Goal: Task Accomplishment & Management: Manage account settings

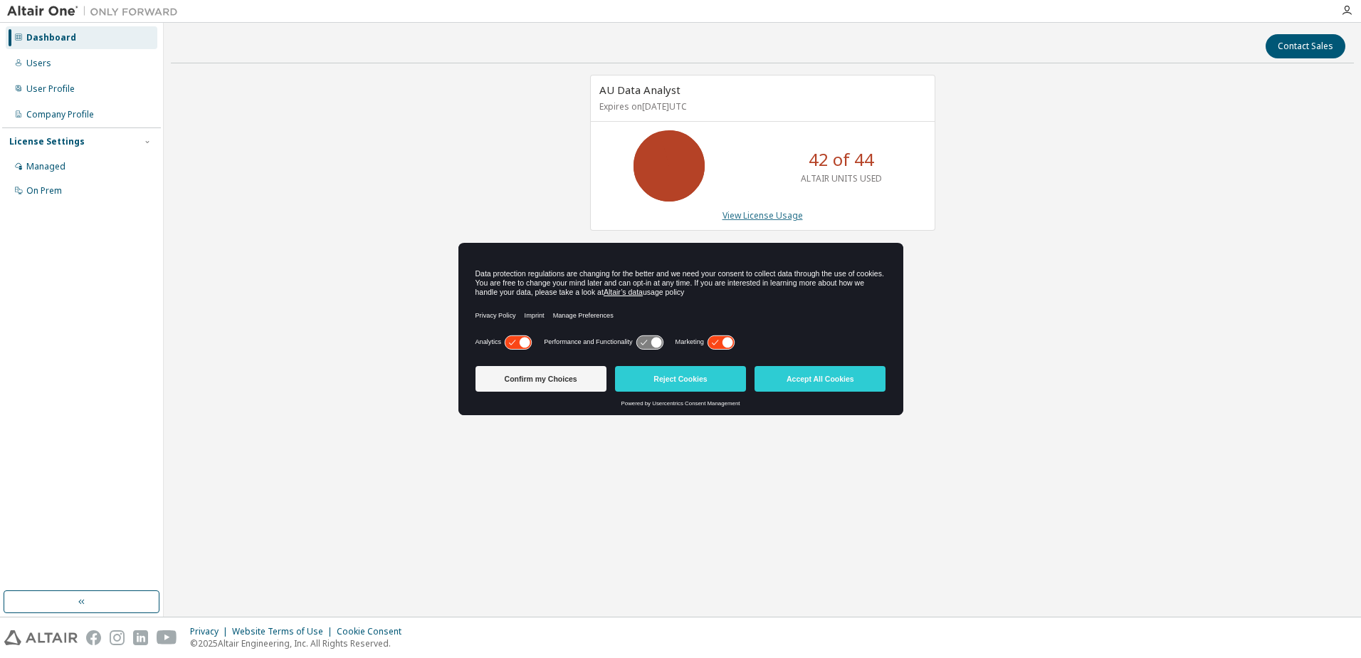
click at [769, 214] on link "View License Usage" at bounding box center [762, 215] width 80 height 12
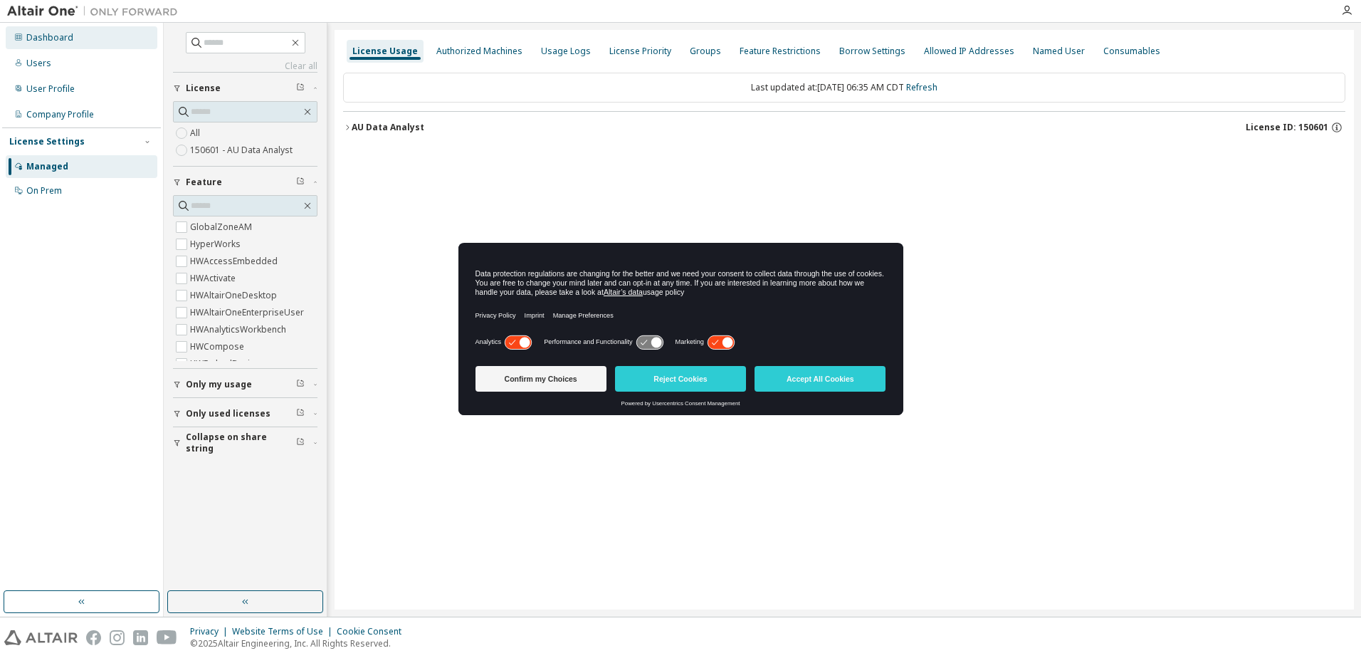
click at [67, 38] on div "Dashboard" at bounding box center [49, 37] width 47 height 11
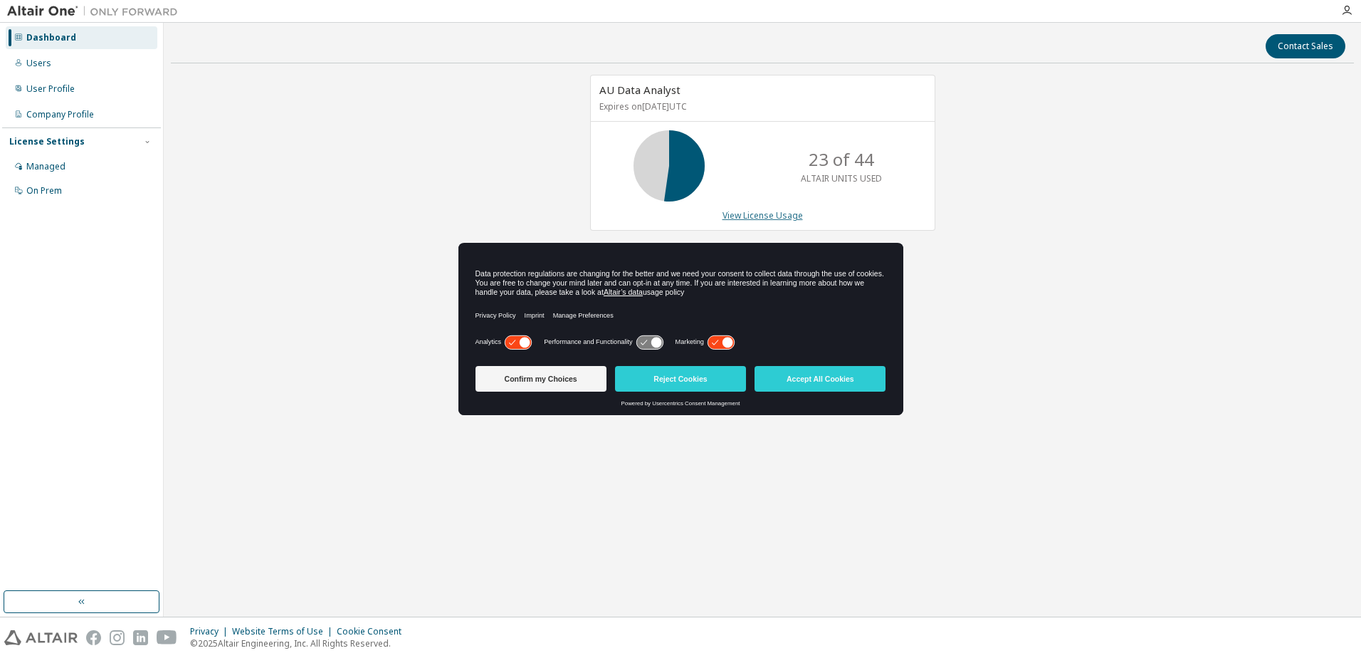
click at [757, 214] on link "View License Usage" at bounding box center [762, 215] width 80 height 12
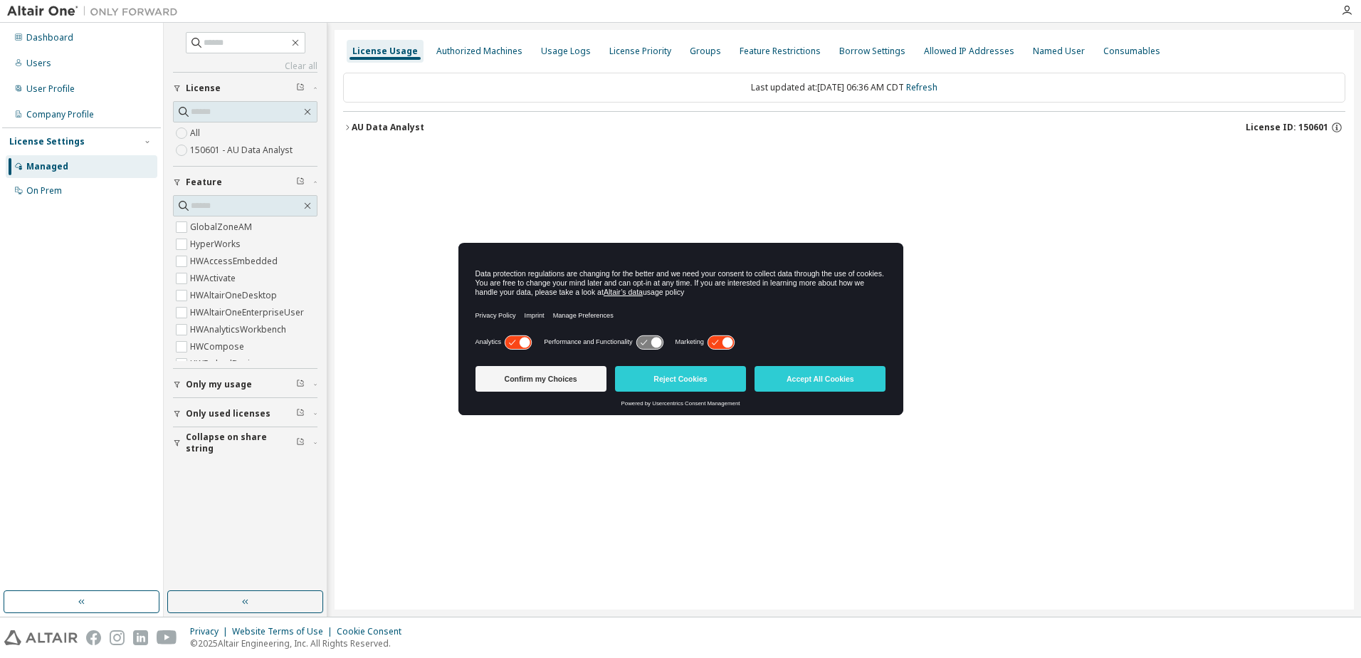
click at [653, 338] on icon at bounding box center [649, 342] width 26 height 14
click at [558, 336] on div "Performance and Functionality" at bounding box center [604, 342] width 120 height 14
click at [523, 341] on icon at bounding box center [525, 342] width 11 height 11
click at [725, 337] on icon at bounding box center [721, 342] width 26 height 14
click at [543, 369] on button "Confirm my Choices" at bounding box center [540, 379] width 131 height 26
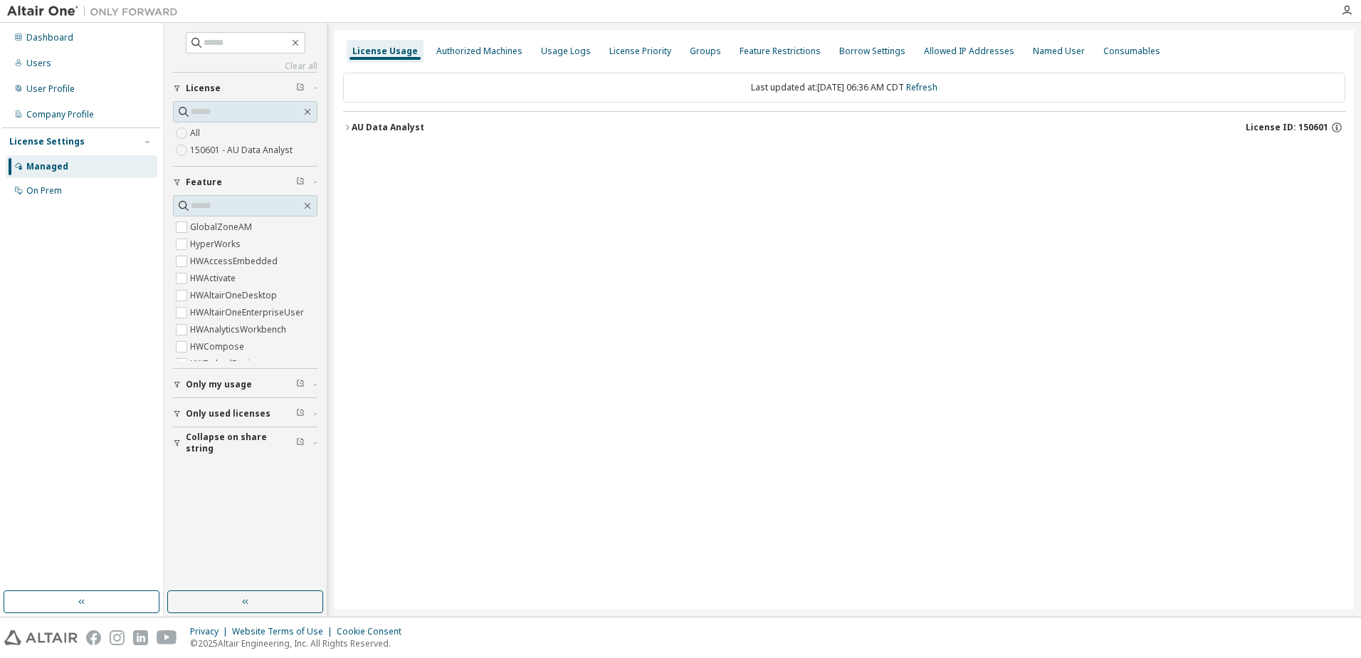
click at [395, 119] on button "AU Data Analyst License ID: 150601" at bounding box center [844, 127] width 1002 height 31
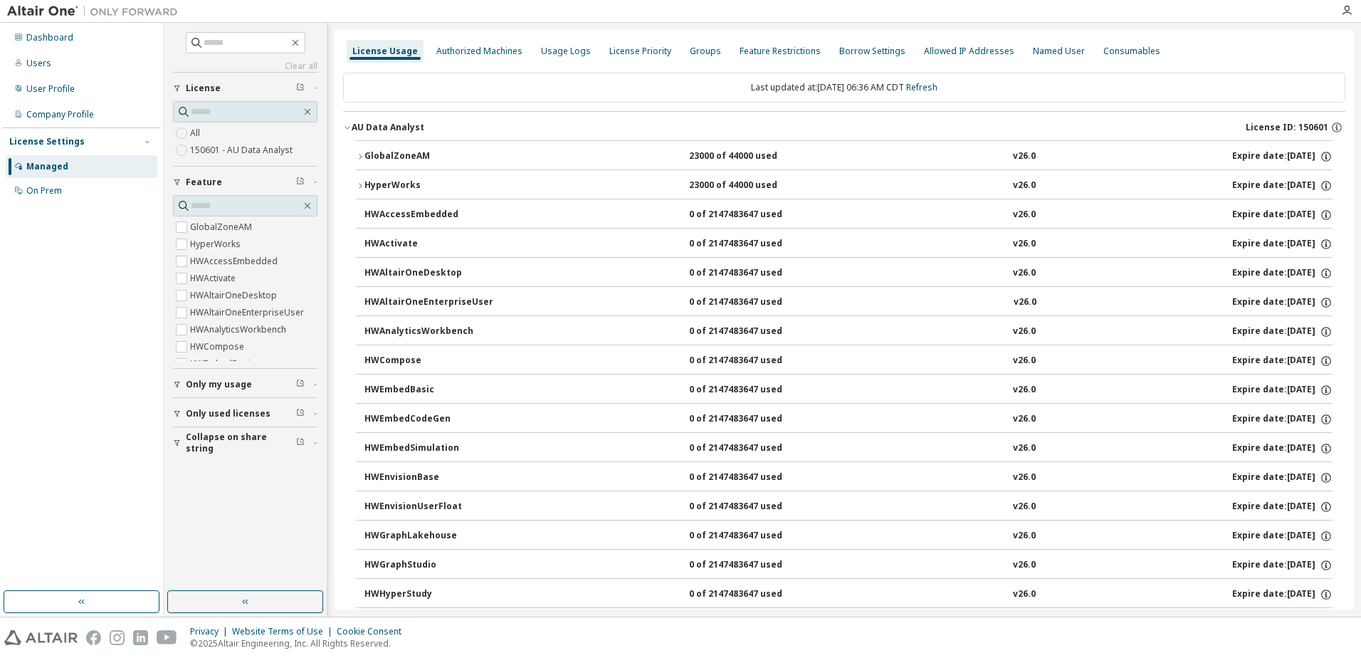
click at [405, 154] on div "GlobalZoneAM" at bounding box center [428, 156] width 128 height 13
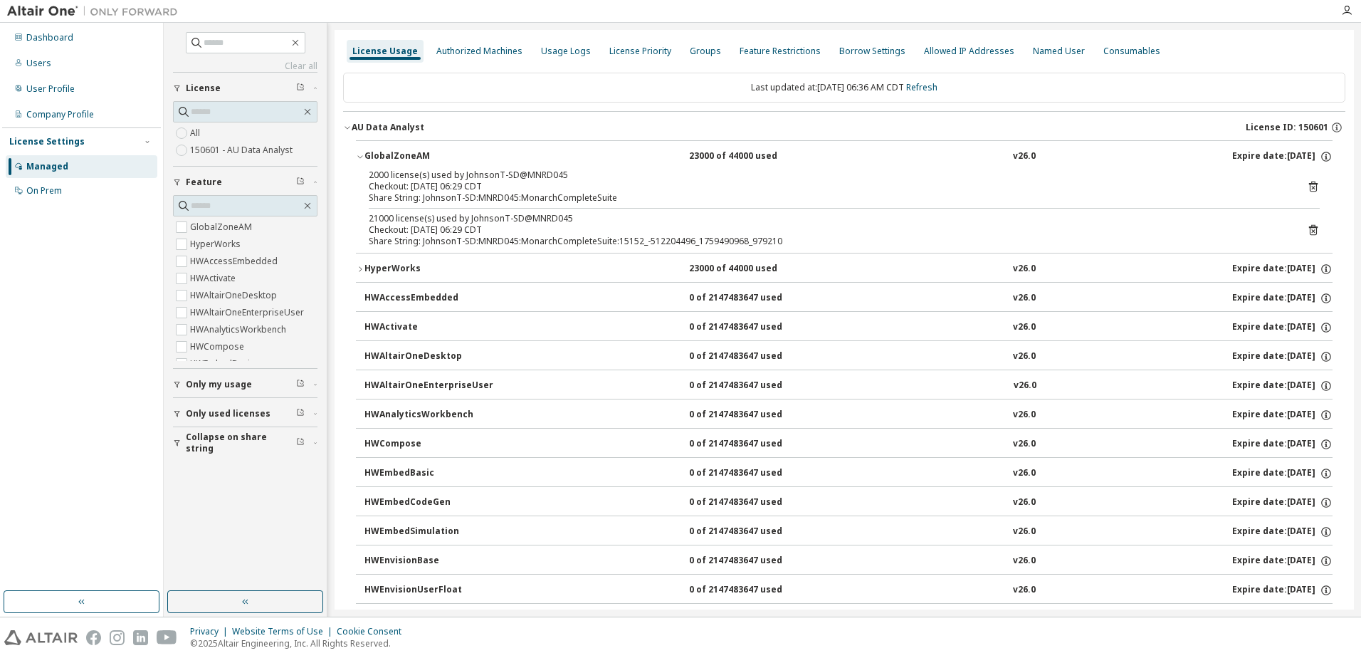
click at [1310, 189] on icon at bounding box center [1313, 186] width 13 height 13
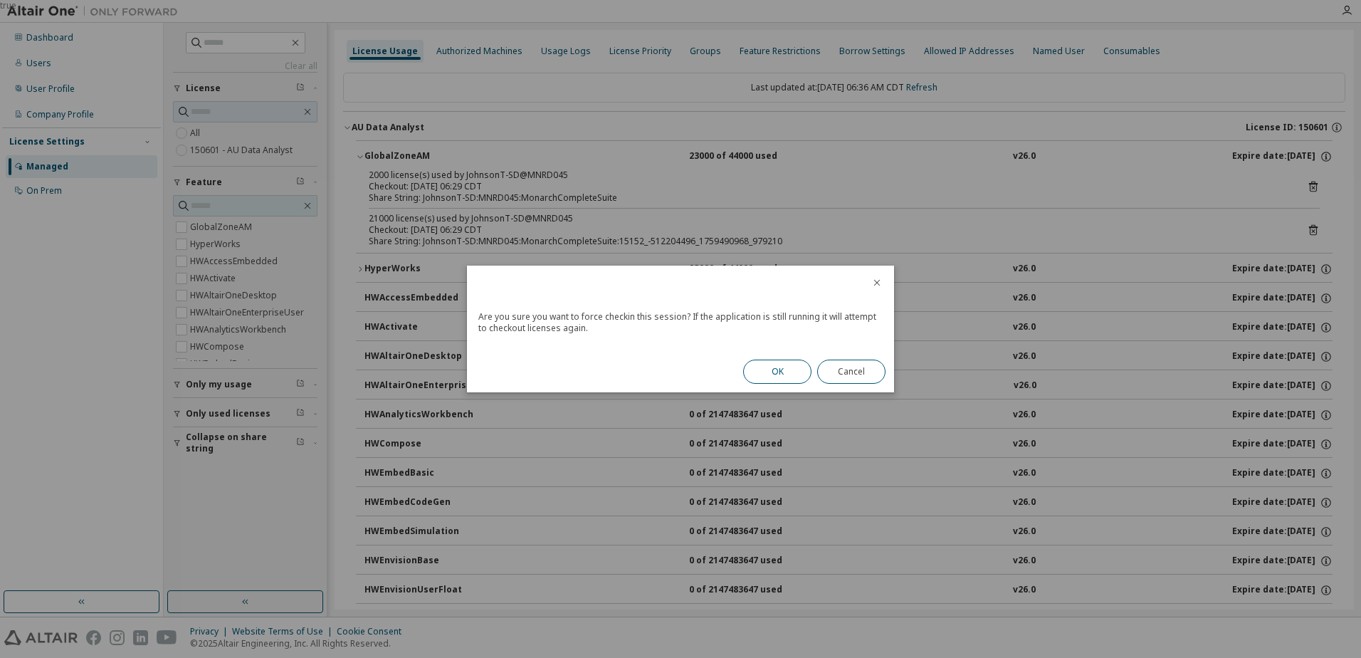
click at [779, 371] on button "OK" at bounding box center [777, 371] width 68 height 24
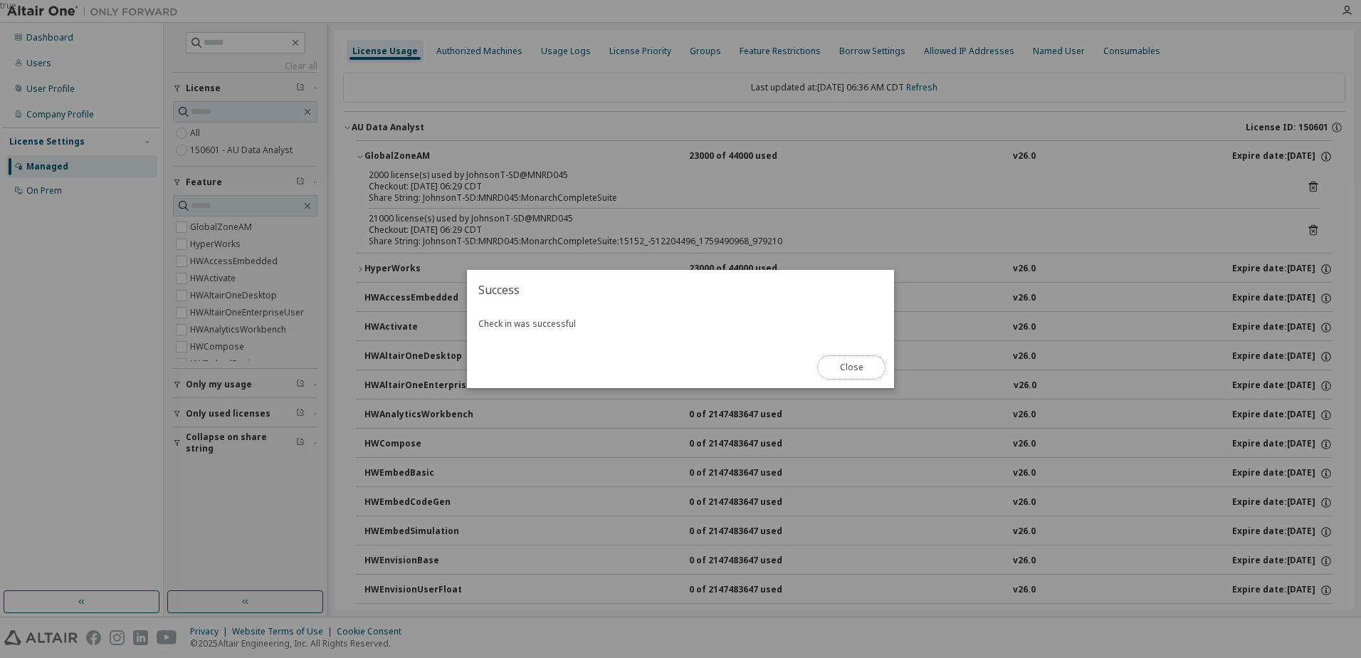
click at [868, 364] on button "Close" at bounding box center [851, 367] width 68 height 24
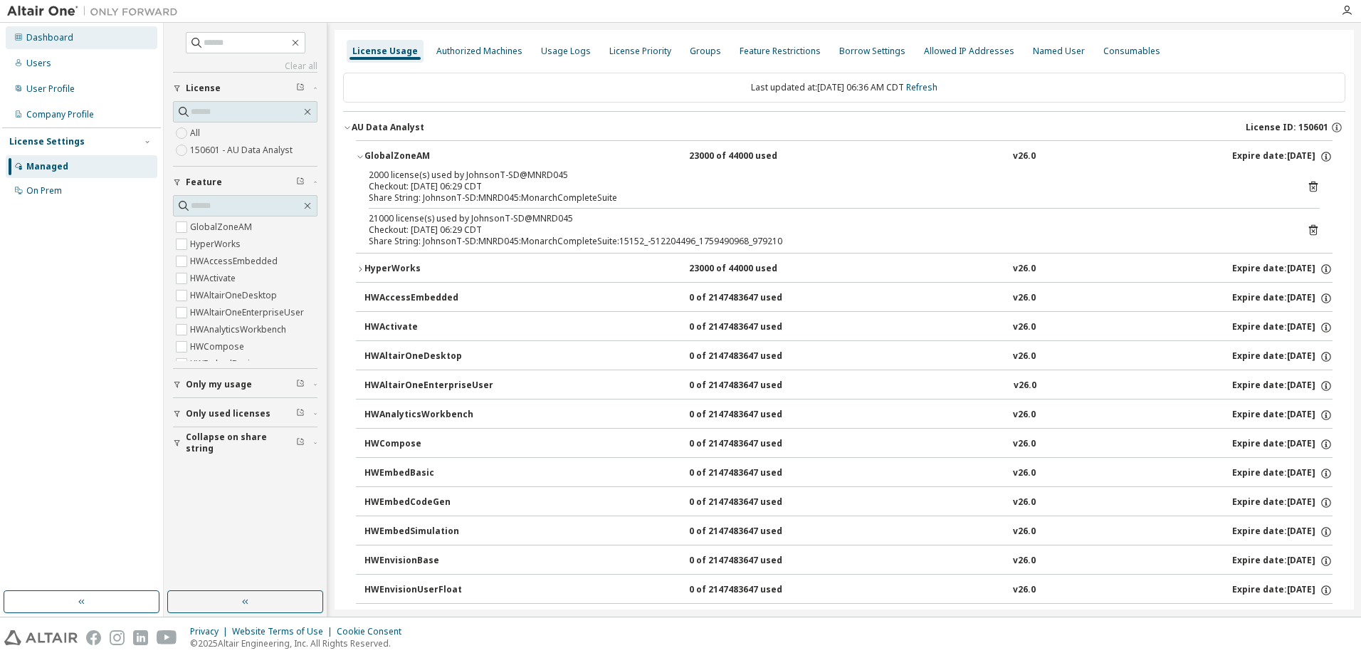
click at [58, 35] on div "Dashboard" at bounding box center [49, 37] width 47 height 11
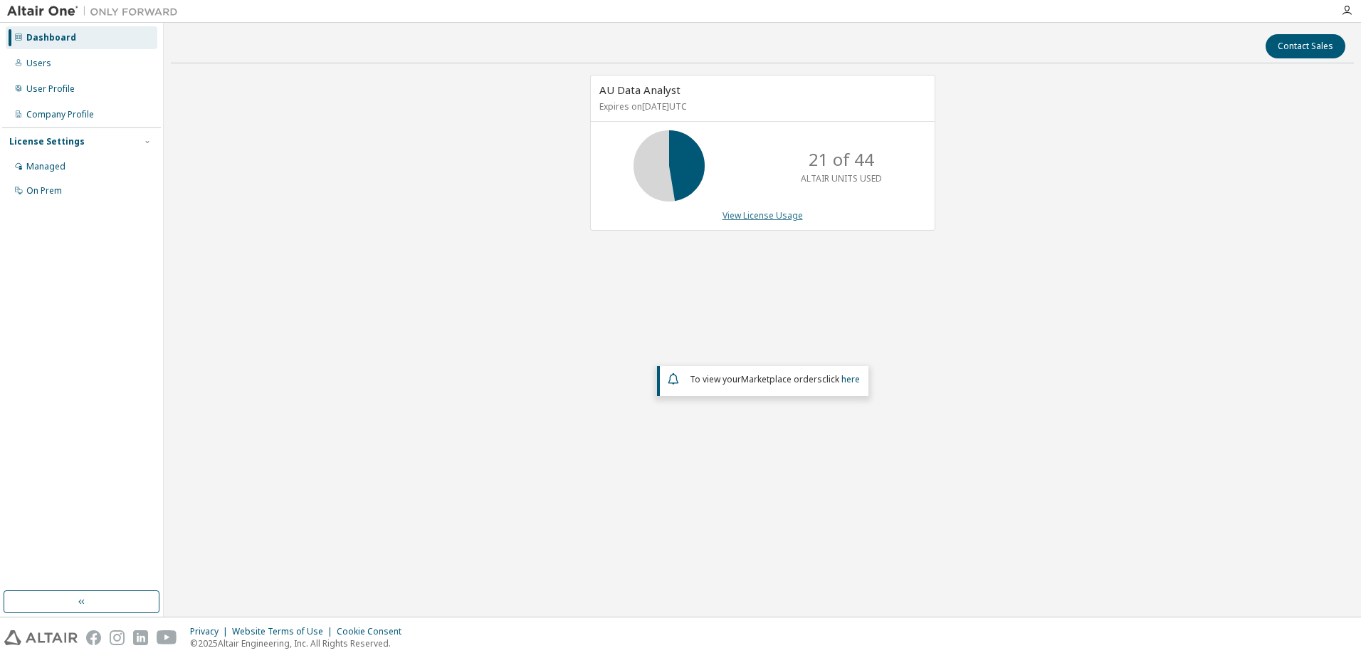
click at [774, 221] on link "View License Usage" at bounding box center [762, 215] width 80 height 12
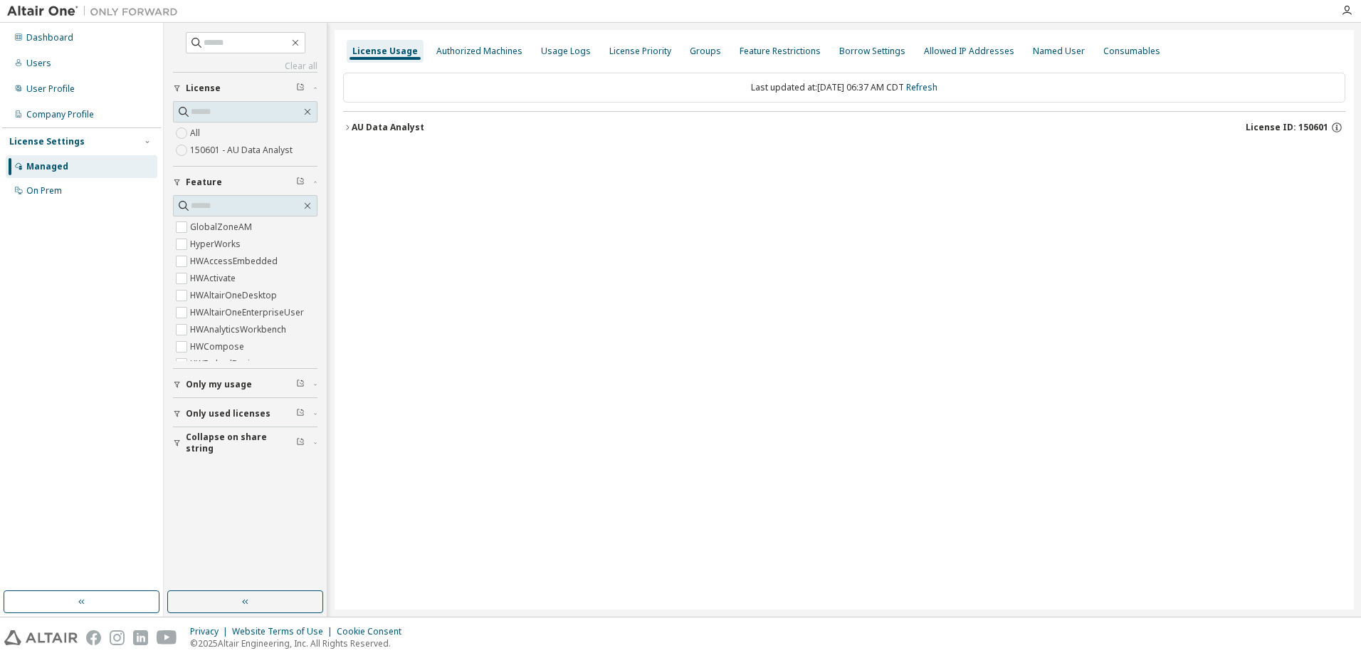
click at [380, 129] on div "AU Data Analyst" at bounding box center [388, 127] width 73 height 11
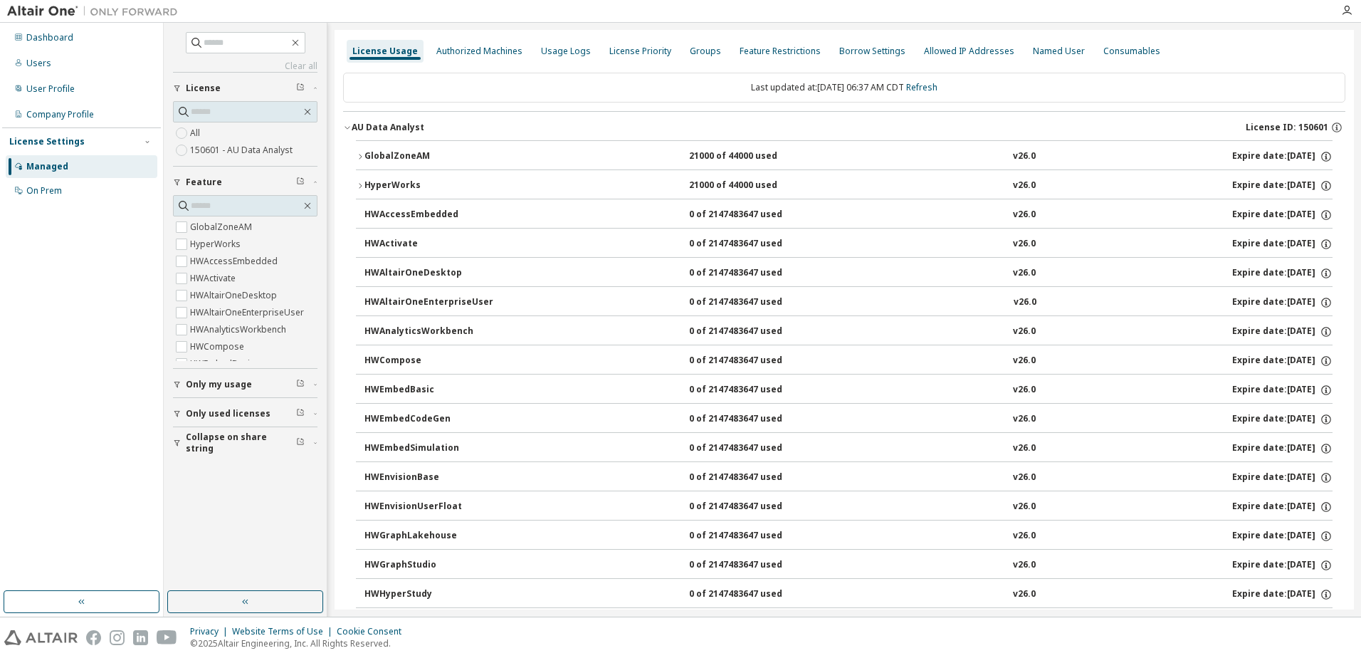
click at [391, 154] on div "GlobalZoneAM" at bounding box center [428, 156] width 128 height 13
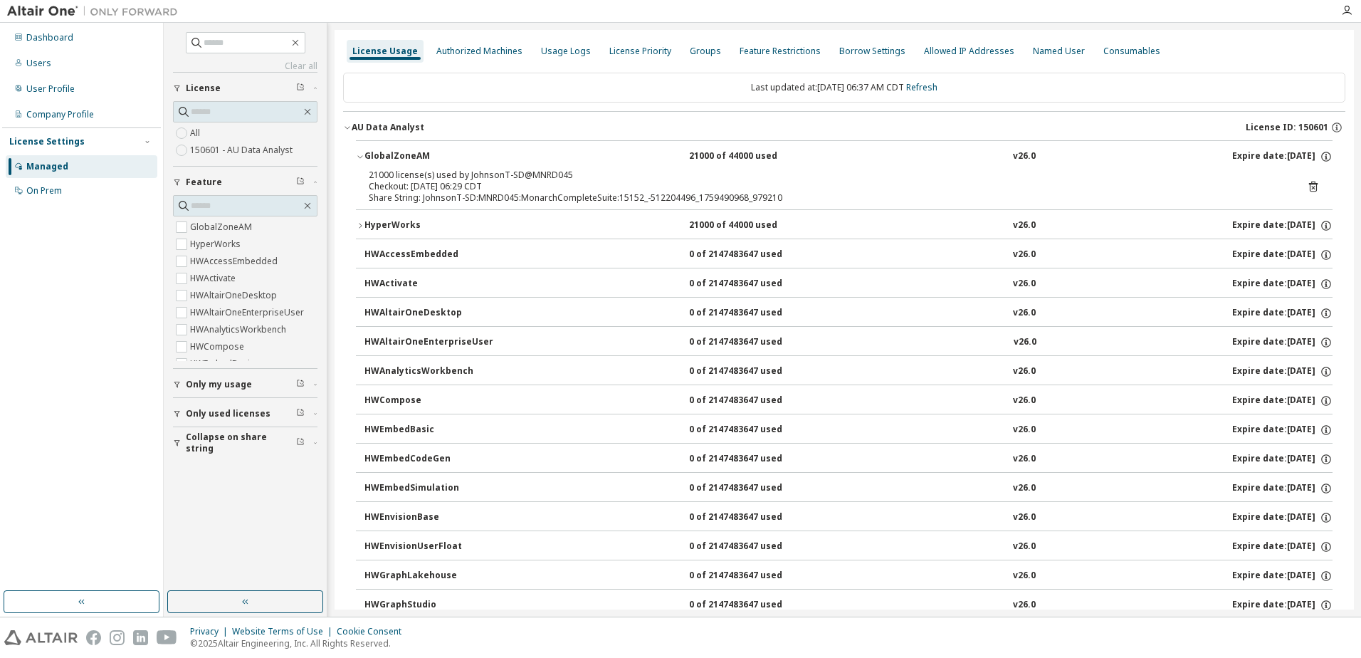
click at [1307, 186] on icon at bounding box center [1313, 186] width 13 height 13
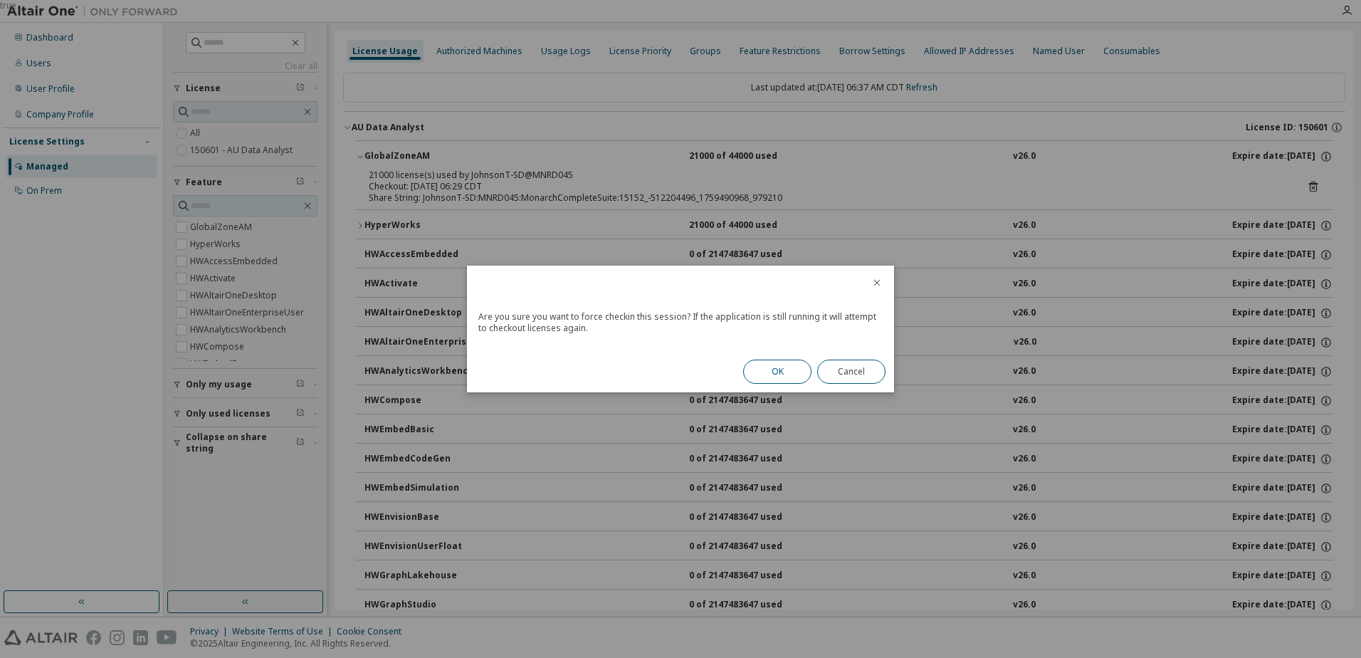
click at [783, 365] on button "OK" at bounding box center [777, 371] width 68 height 24
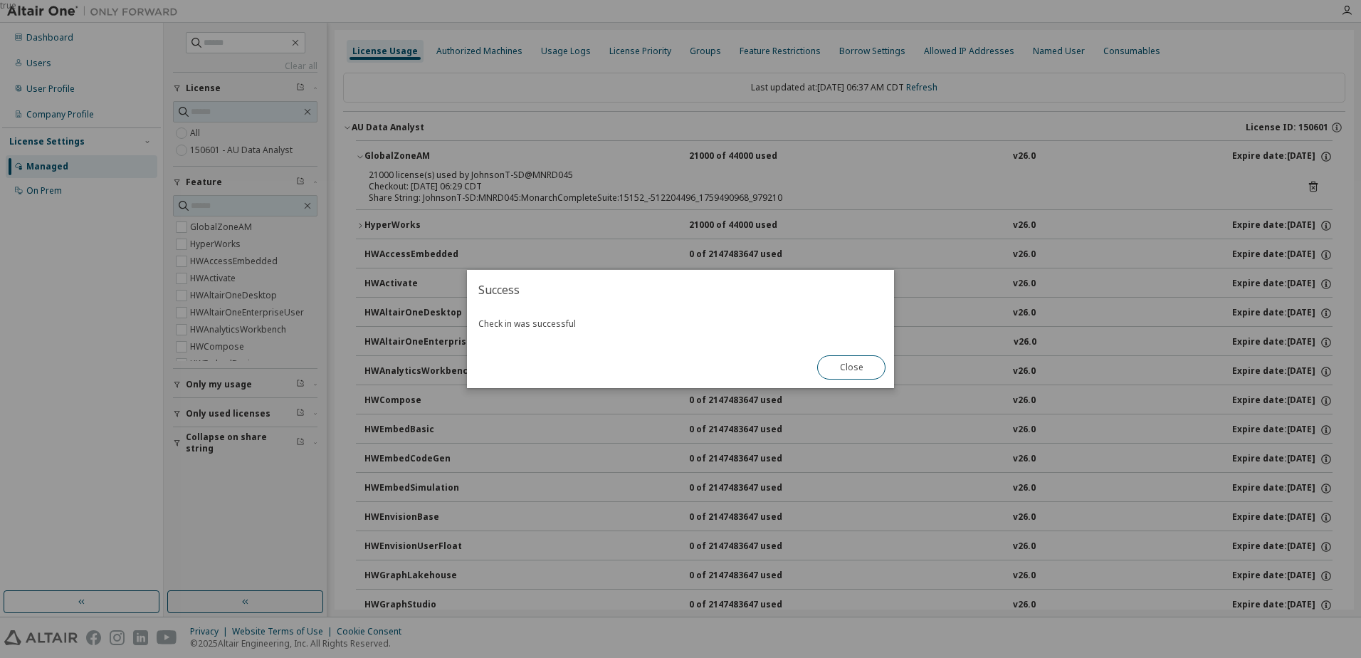
click at [887, 366] on div "Close" at bounding box center [851, 367] width 85 height 41
click at [874, 362] on button "Close" at bounding box center [851, 367] width 68 height 24
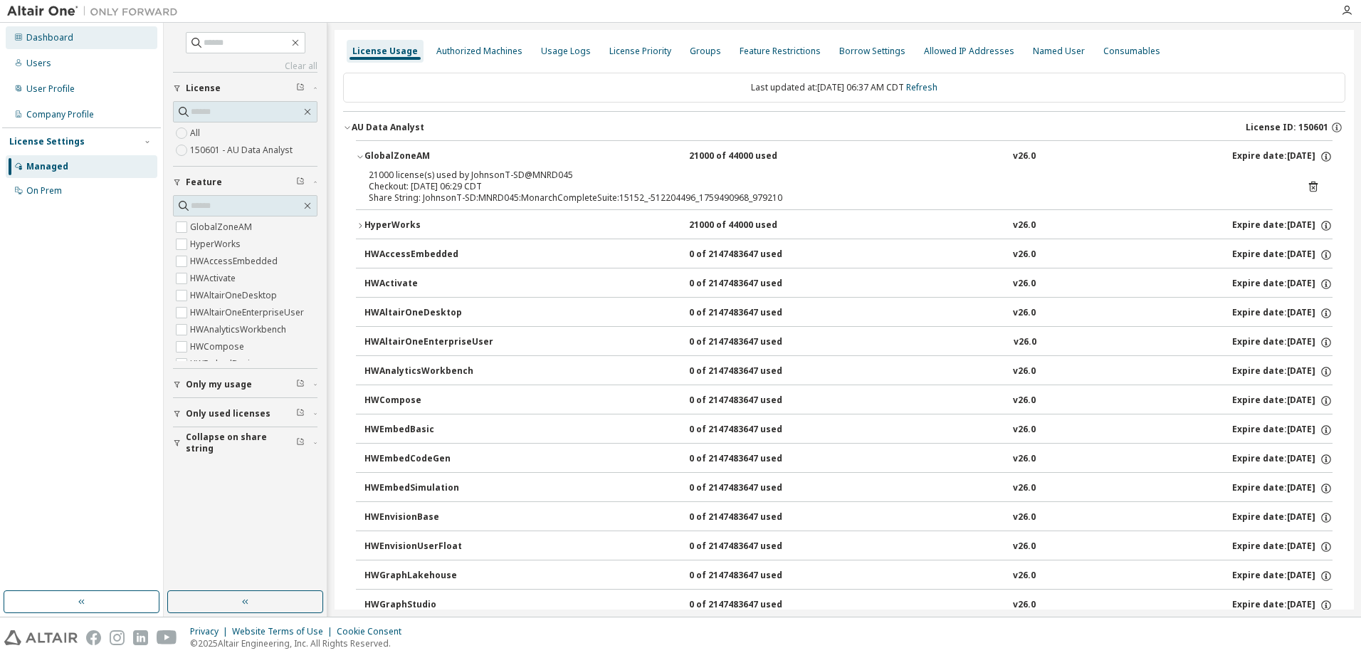
click at [24, 43] on div "Dashboard" at bounding box center [82, 37] width 152 height 23
